Goal: Task Accomplishment & Management: Complete application form

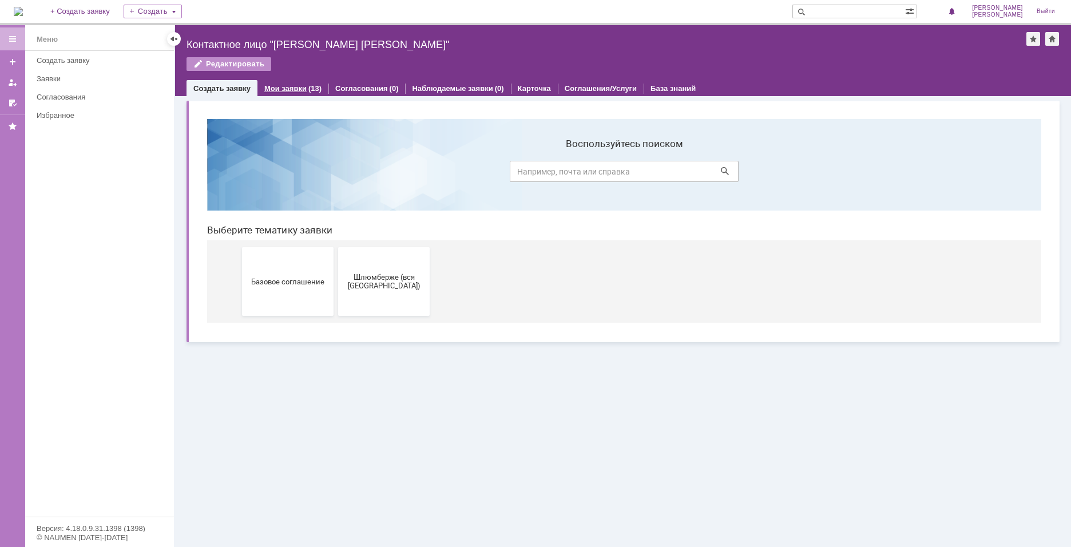
click at [301, 86] on link "Мои заявки" at bounding box center [285, 88] width 42 height 9
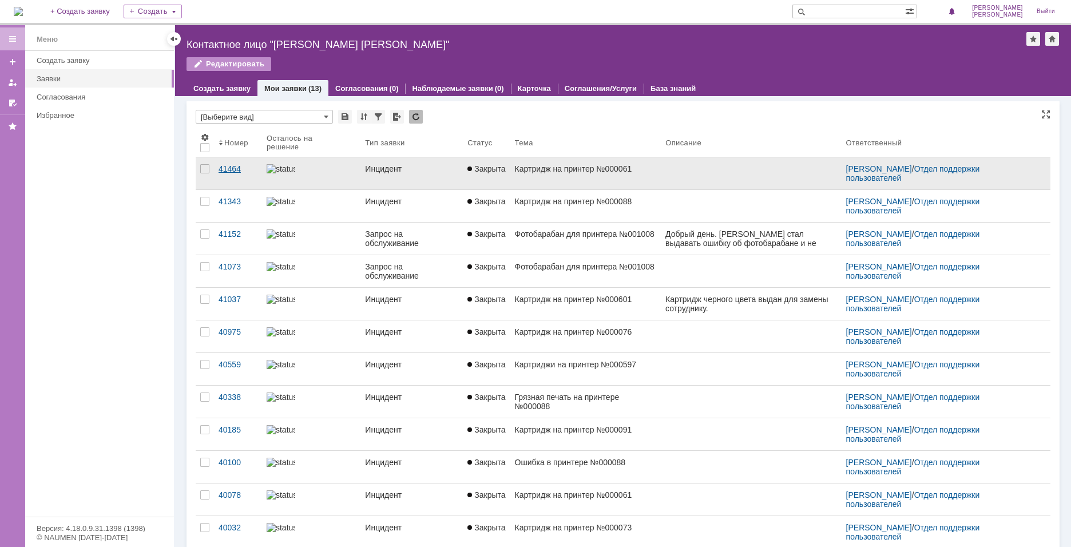
click at [241, 172] on div "41464" at bounding box center [237, 168] width 39 height 9
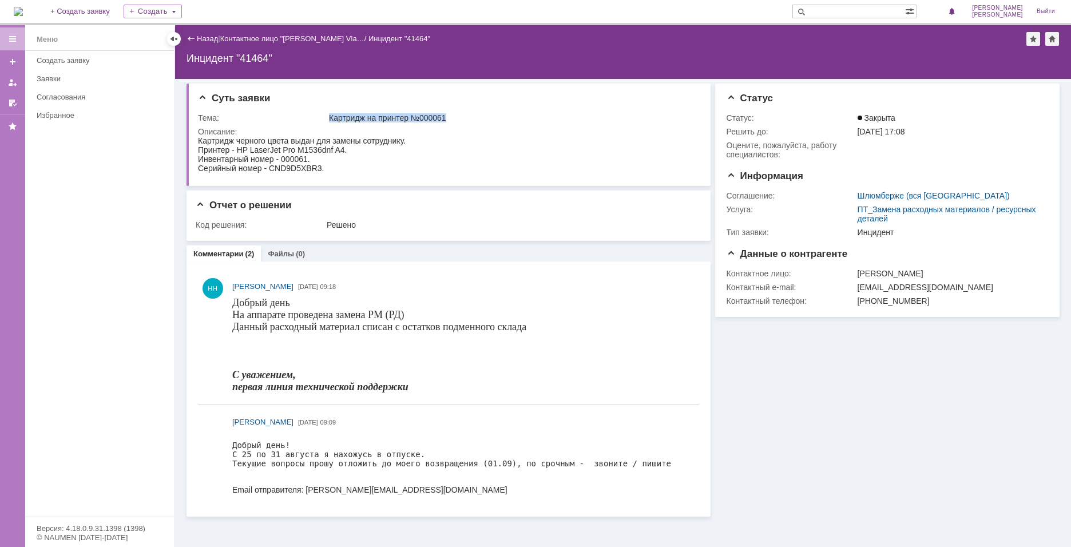
drag, startPoint x: 327, startPoint y: 117, endPoint x: 452, endPoint y: 117, distance: 125.3
click at [452, 117] on tr "Тема: Картридж на принтер №000061" at bounding box center [447, 118] width 498 height 14
copy tr "Картридж на принтер №000061"
drag, startPoint x: 345, startPoint y: 169, endPoint x: 388, endPoint y: 276, distance: 115.8
click at [198, 140] on html "Картридж черного цвета выдан для замены сотруднику. Принтер - HP LaserJet Pro M…" at bounding box center [447, 154] width 498 height 37
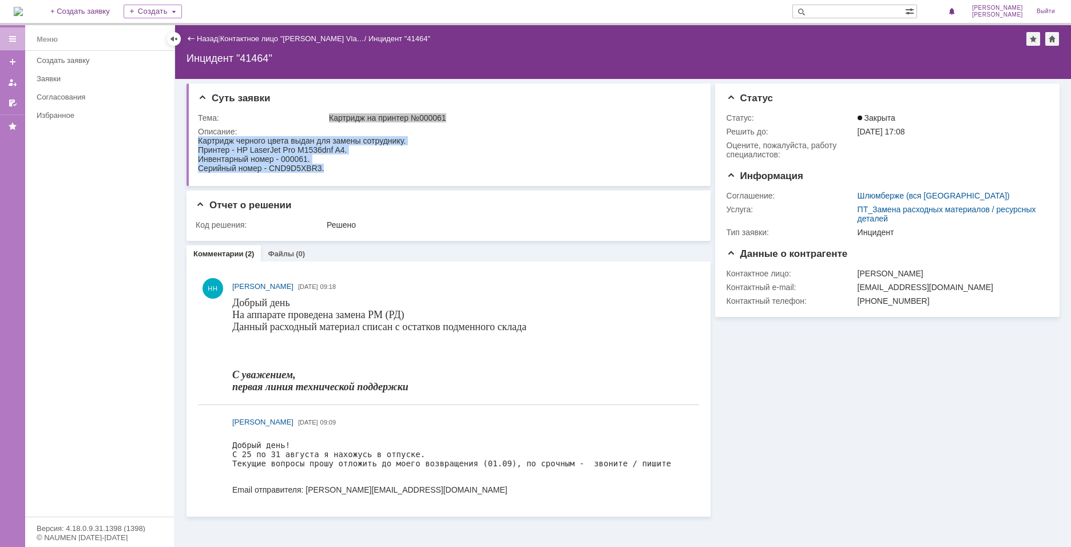
copy body "Картридж черного цвета выдан для замены сотруднику. Принтер - HP LaserJet Pro M…"
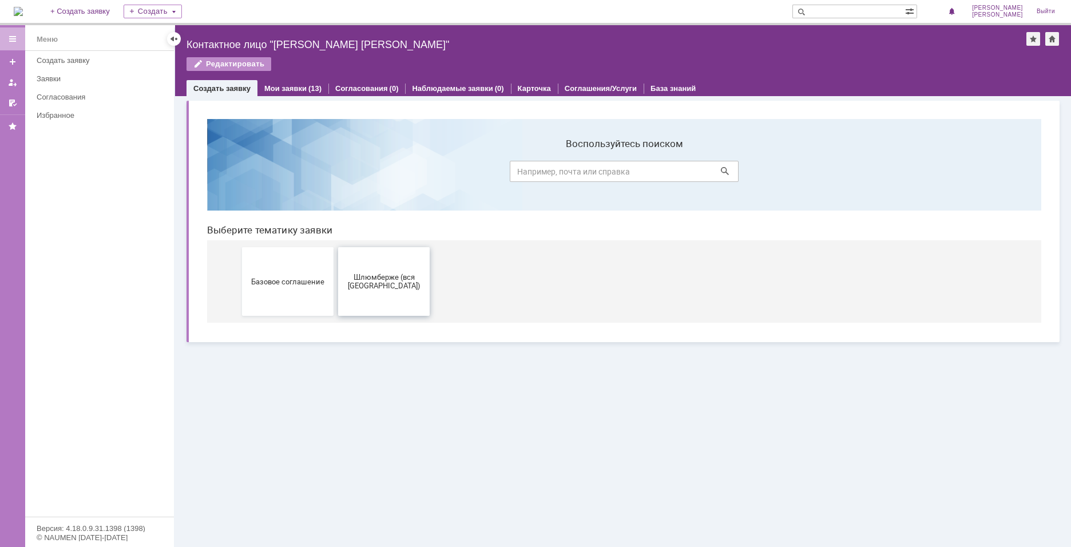
click at [372, 280] on span "Шлюмберже (вся [GEOGRAPHIC_DATA])" at bounding box center [383, 281] width 85 height 17
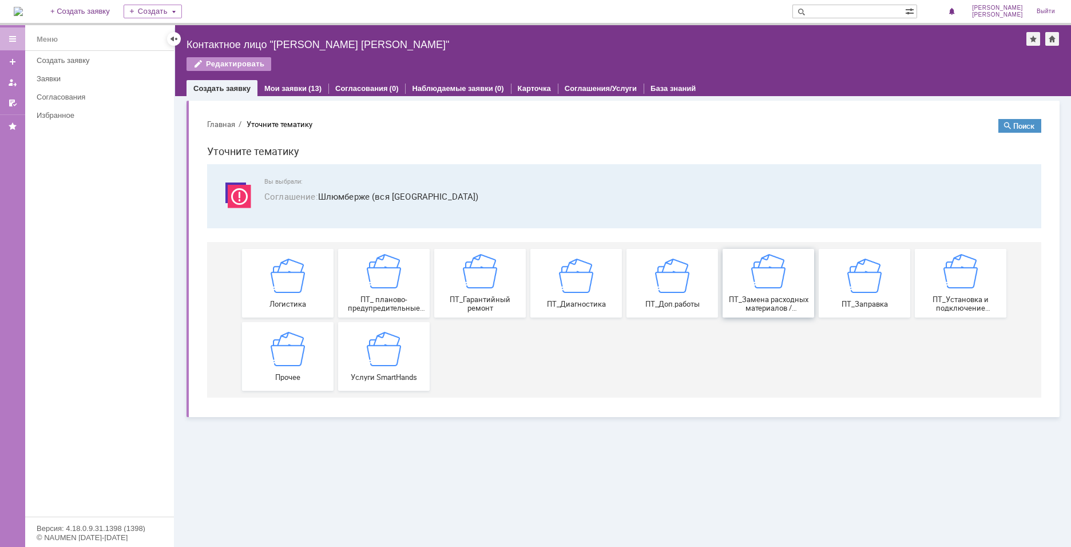
click at [750, 290] on div "ПТ_Замена расходных материалов / ресурсных деталей" at bounding box center [768, 283] width 85 height 58
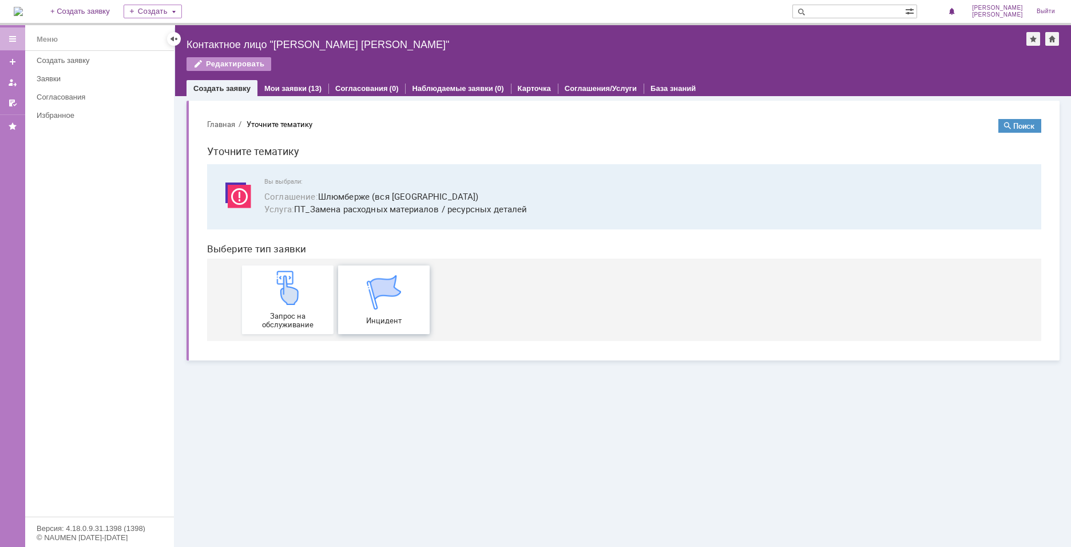
click at [360, 295] on div "Инцидент" at bounding box center [383, 300] width 85 height 50
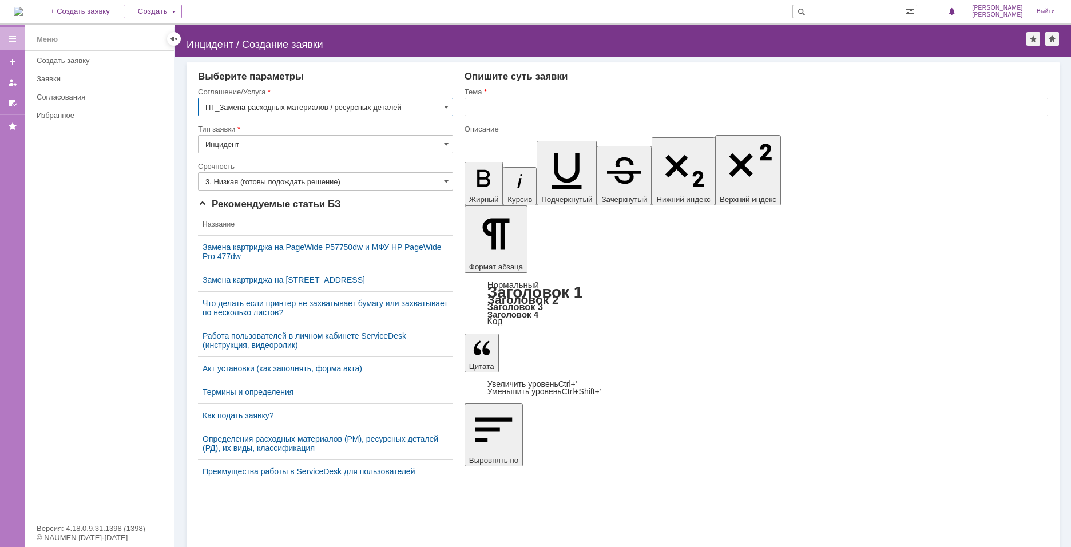
click at [519, 114] on input "text" at bounding box center [755, 107] width 583 height 18
paste input "Картридж на принтер №000061"
click at [492, 106] on input "Картридж на принтер №000061" at bounding box center [755, 107] width 583 height 18
click at [488, 106] on input "Картридж на принтер №000061" at bounding box center [755, 107] width 583 height 18
click at [577, 105] on input "Картридж на принтер №000061" at bounding box center [755, 107] width 583 height 18
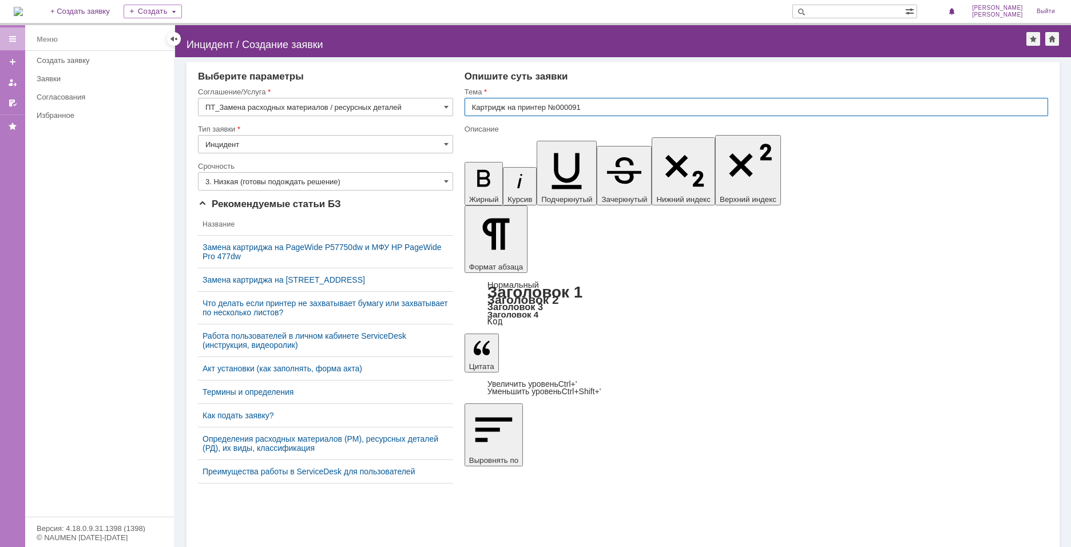
type input "Картридж на принтер №000091"
drag, startPoint x: 621, startPoint y: 3525, endPoint x: 517, endPoint y: 3529, distance: 104.7
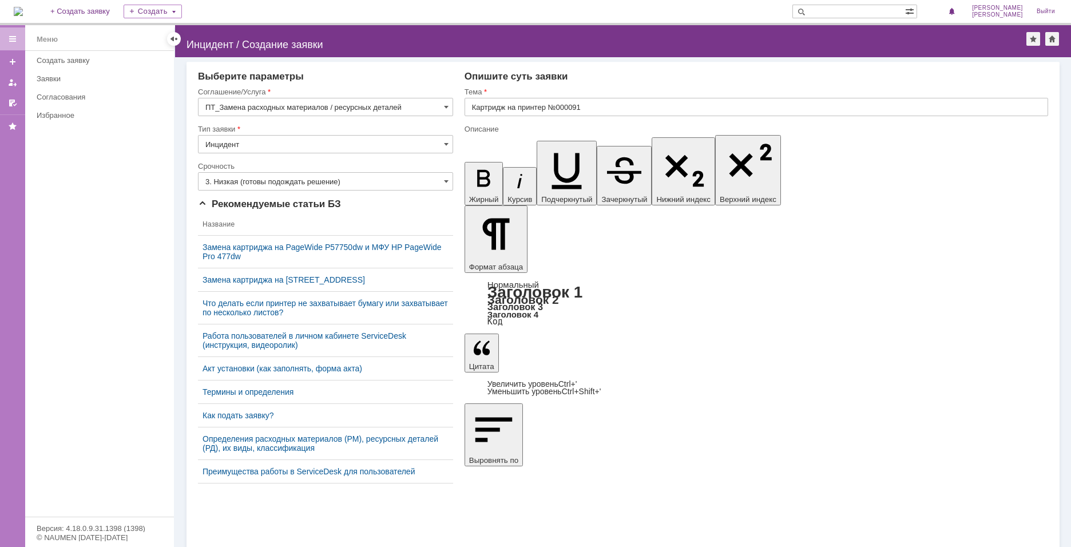
drag, startPoint x: 599, startPoint y: 3546, endPoint x: 548, endPoint y: 3546, distance: 50.9
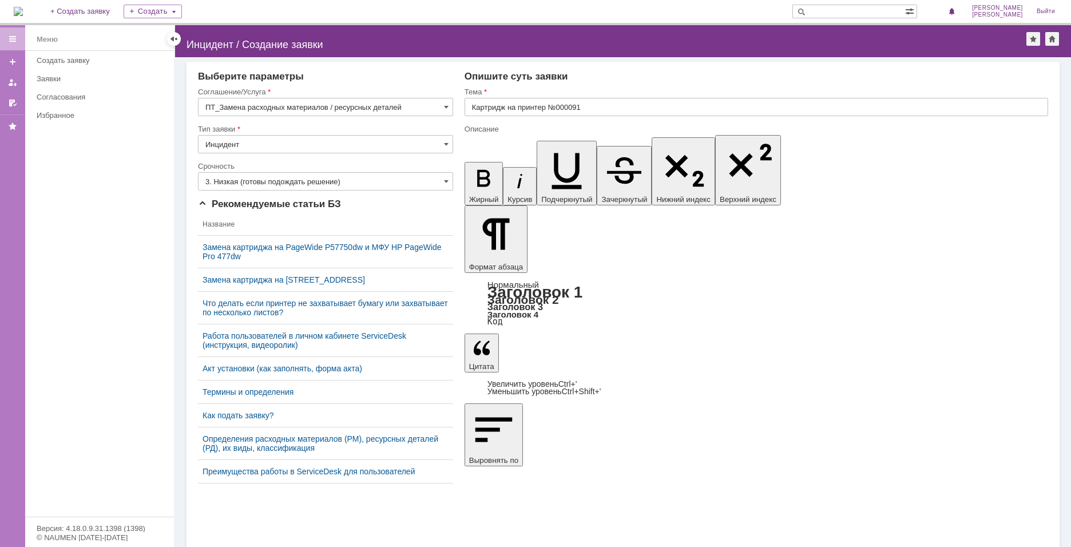
scroll to position [43, 6]
